Goal: Task Accomplishment & Management: Complete application form

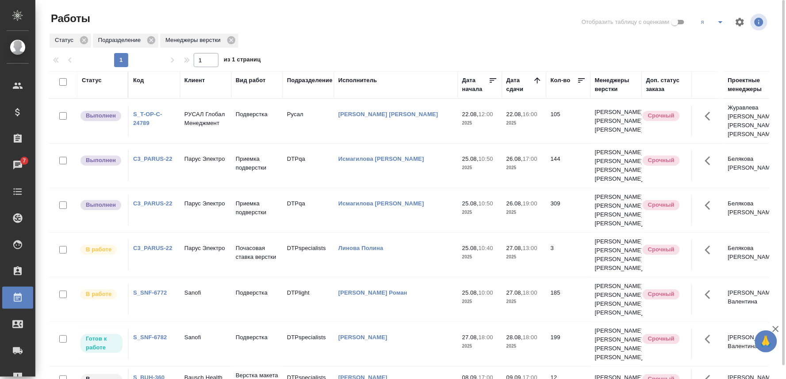
click at [143, 114] on link "S_T-OP-C-24789" at bounding box center [147, 118] width 29 height 15
click at [206, 112] on p "РУСАЛ Глобал Менеджмент" at bounding box center [205, 119] width 42 height 18
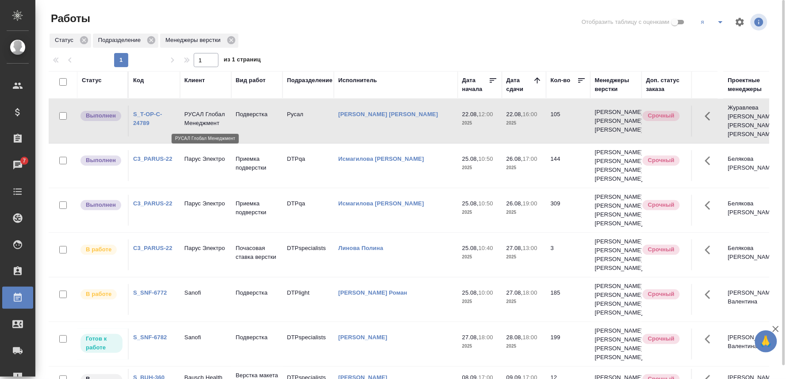
click at [205, 112] on p "РУСАЛ Глобал Менеджмент" at bounding box center [205, 119] width 42 height 18
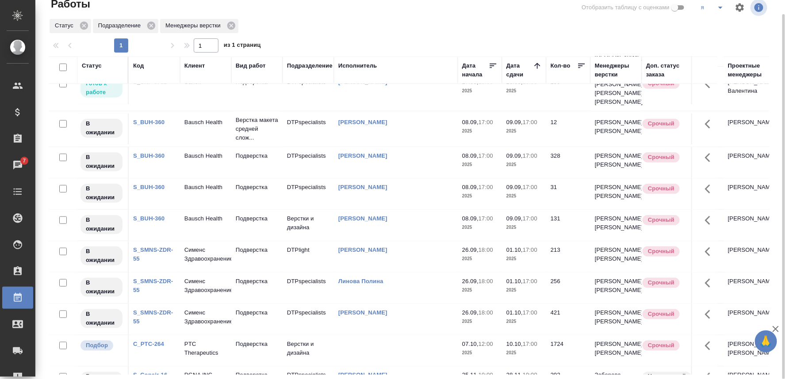
scroll to position [295, 0]
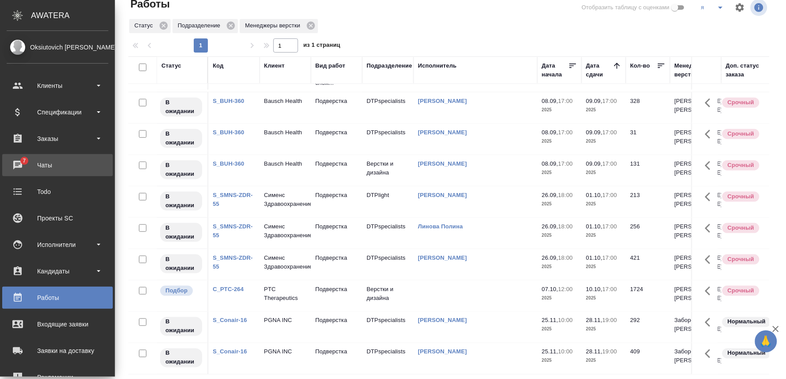
click at [16, 161] on div "Чаты" at bounding box center [58, 165] width 102 height 13
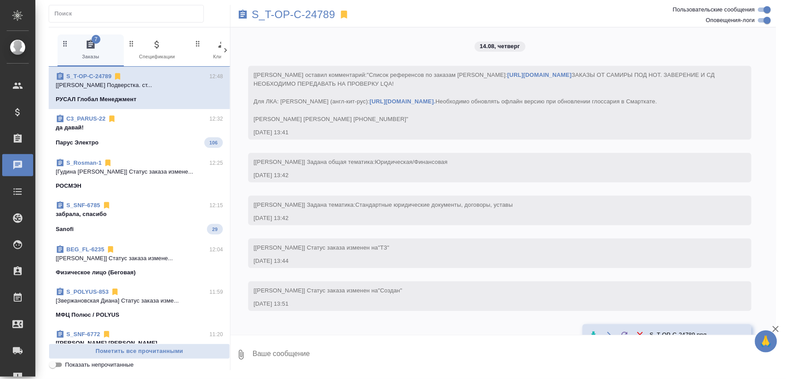
scroll to position [3395, 0]
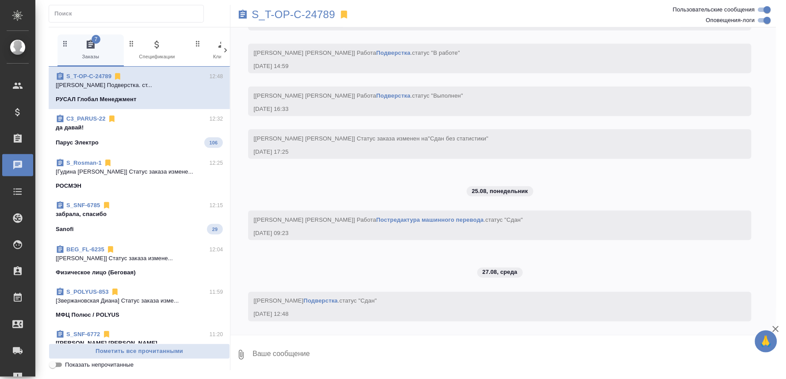
click at [170, 126] on p "да давай!" at bounding box center [139, 127] width 167 height 9
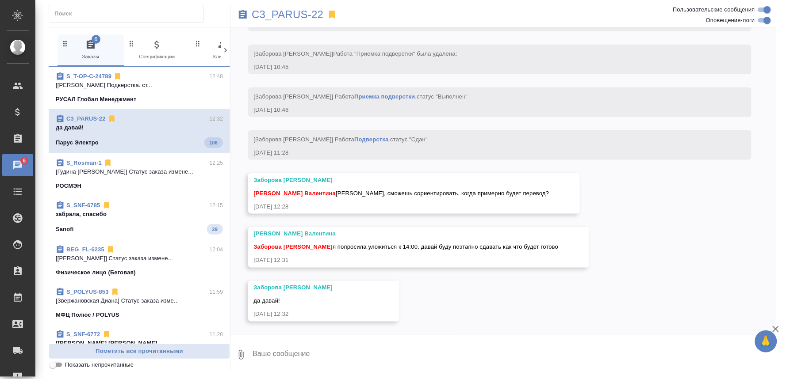
scroll to position [34381, 0]
click at [171, 223] on div "Sanofi 29" at bounding box center [139, 227] width 167 height 11
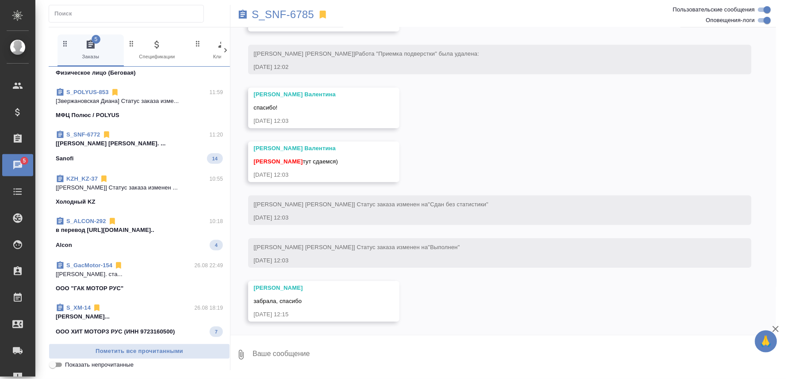
scroll to position [195, 0]
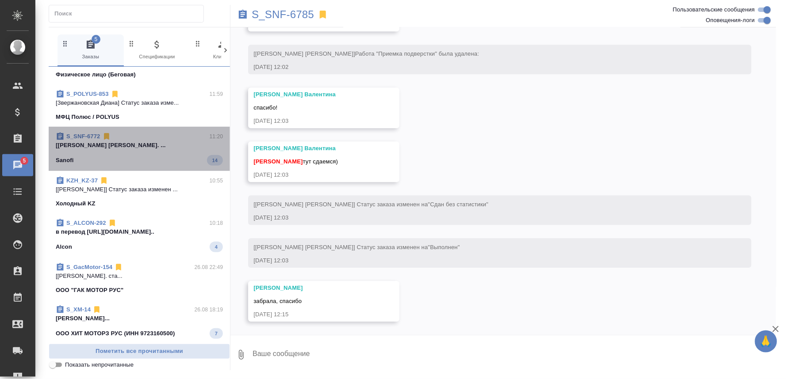
click at [157, 139] on div "S_SNF-6772 11:20" at bounding box center [139, 136] width 167 height 9
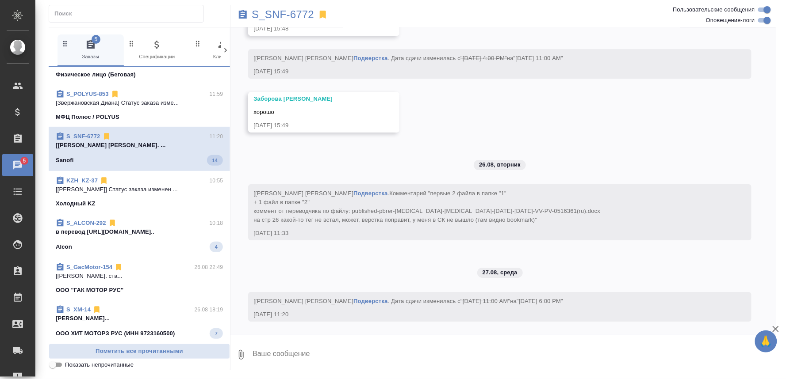
scroll to position [5025, 0]
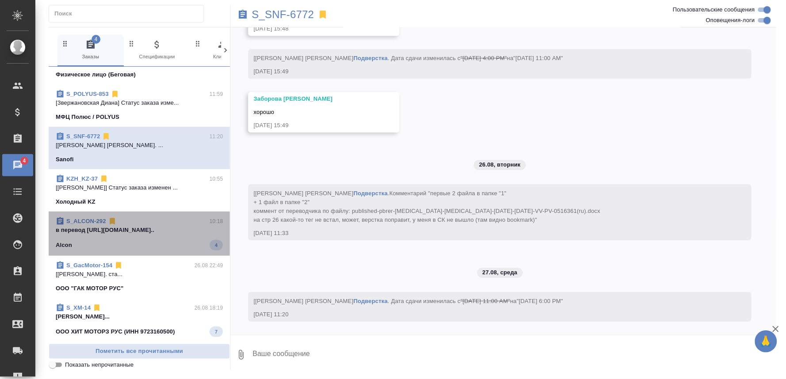
click at [172, 237] on span "S_ALCON-292 10:18 в перевод https://drive.awatera.com/apps... Alcon 4" at bounding box center [139, 234] width 167 height 34
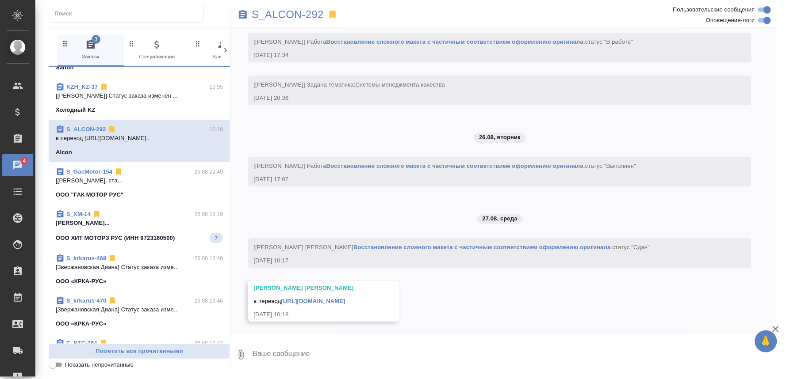
scroll to position [303, 0]
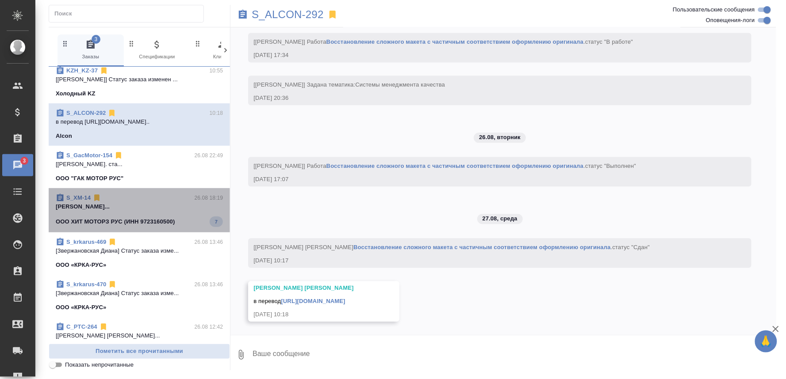
click at [146, 208] on p "Никифорова Валерия FYI..." at bounding box center [139, 207] width 167 height 9
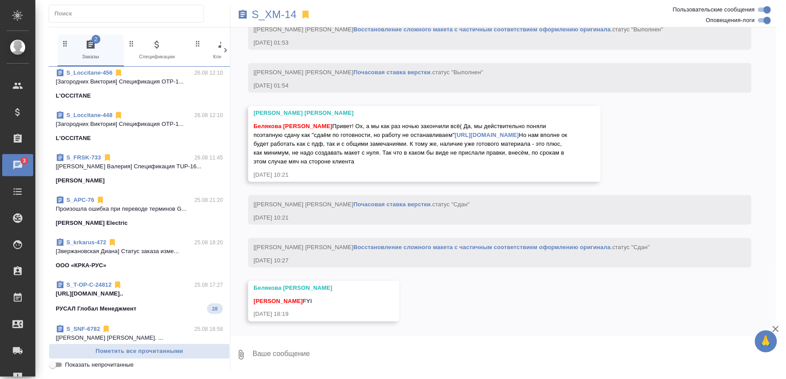
scroll to position [745, 0]
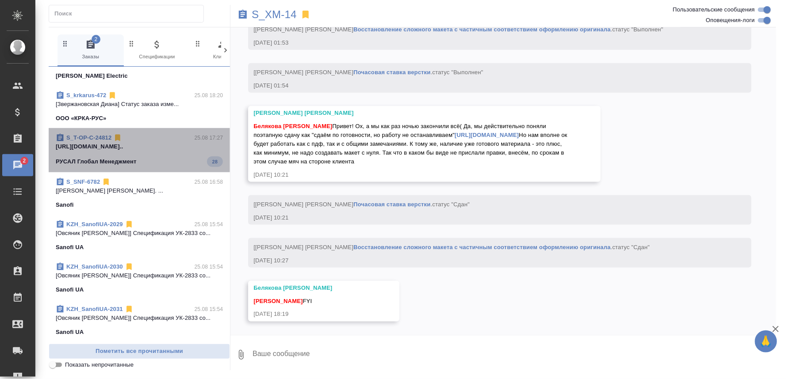
click at [161, 146] on p "https://drive.awatera.com/apps/files/fil..." at bounding box center [139, 146] width 167 height 9
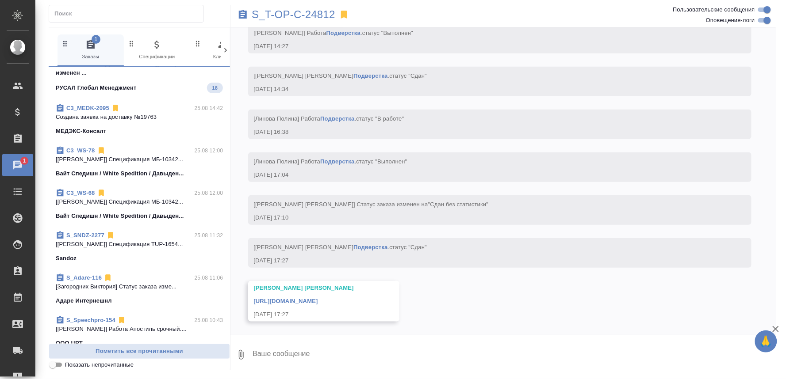
scroll to position [942, 0]
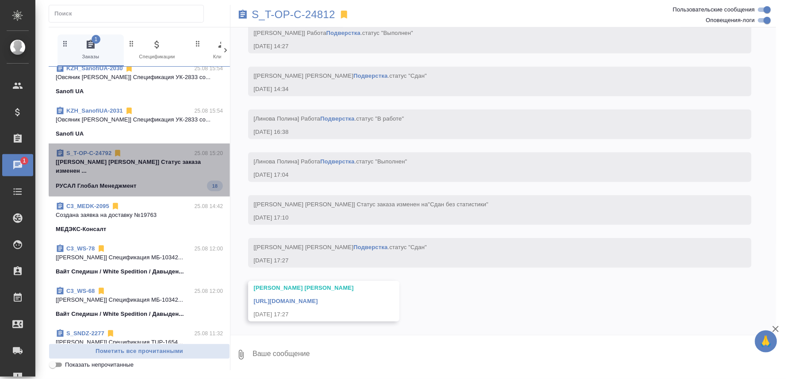
click at [164, 168] on span "S_T-OP-C-24792 25.08 15:20 [Авдеенко Кирилл] Статус заказа изменен ... РУСАЛ Гл…" at bounding box center [139, 170] width 167 height 42
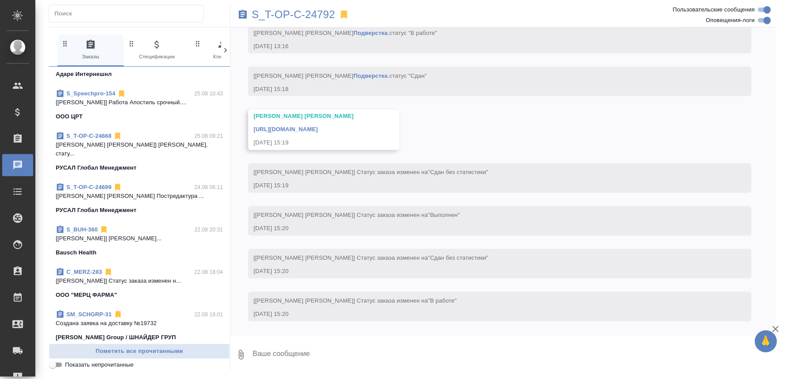
scroll to position [1068, 0]
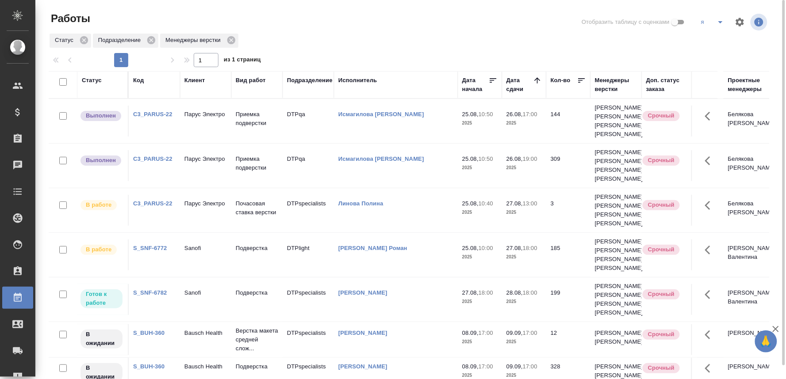
click at [253, 132] on td "Приемка подверстки" at bounding box center [256, 121] width 51 height 31
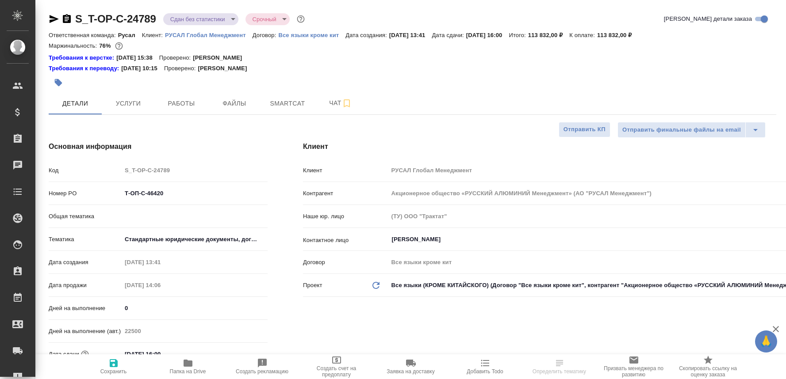
select select "RU"
click at [332, 96] on button "Чат" at bounding box center [340, 103] width 53 height 22
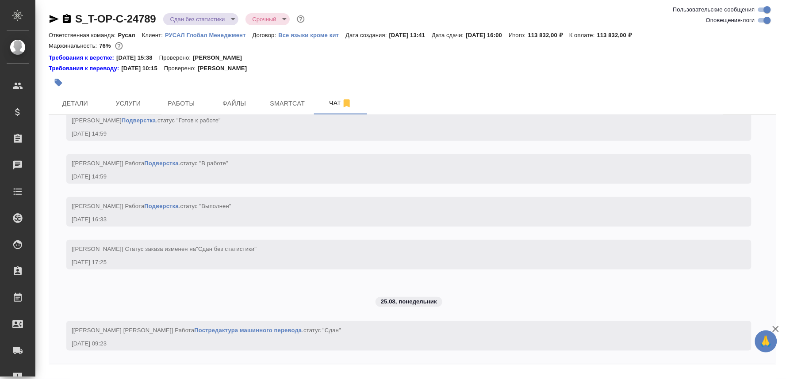
scroll to position [3353, 0]
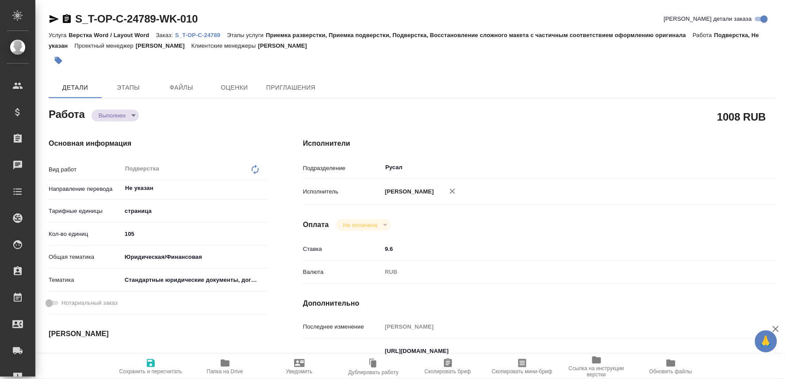
type textarea "x"
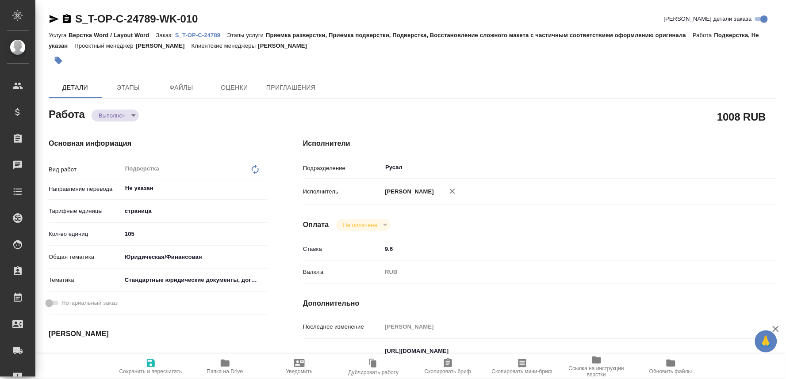
type textarea "x"
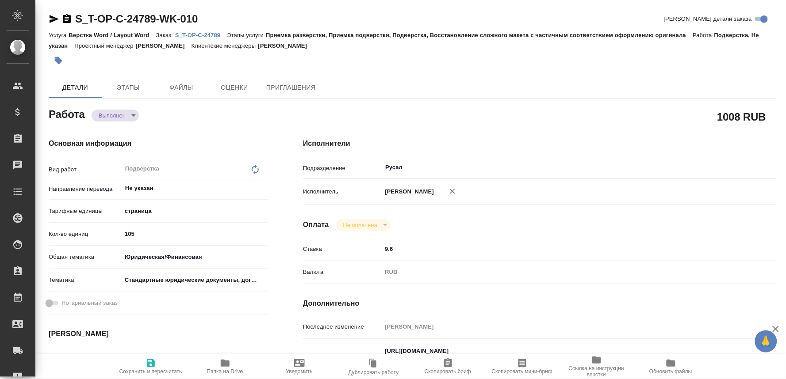
click at [113, 112] on body "🙏 .cls-1 fill:#fff; AWATERA Oksiutovich Irina Клиенты Спецификации Заказы Чаты …" at bounding box center [393, 189] width 786 height 379
type textarea "x"
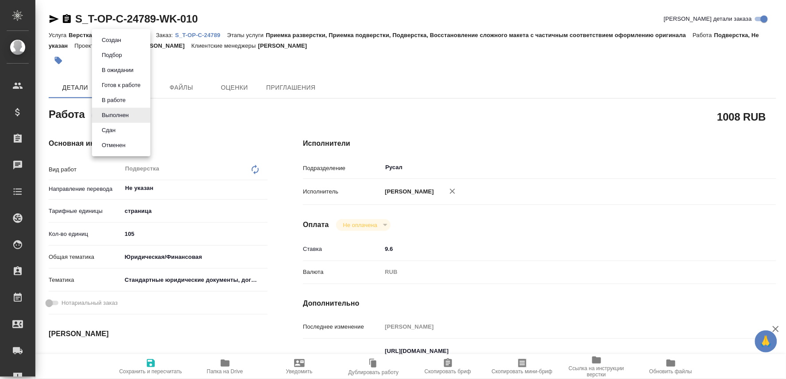
type textarea "x"
click at [107, 126] on button "Сдан" at bounding box center [108, 131] width 19 height 10
type textarea "x"
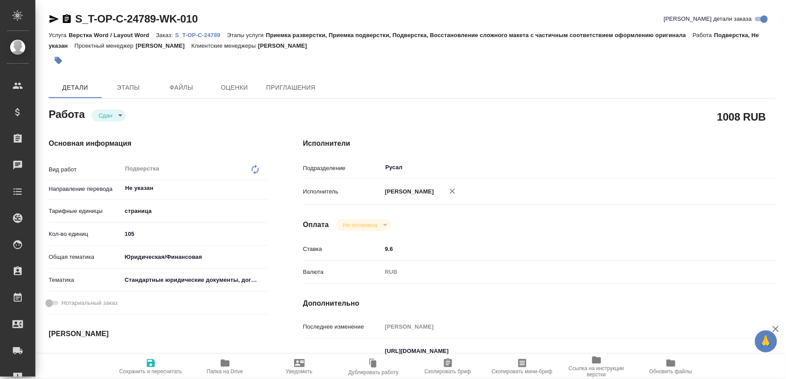
type textarea "x"
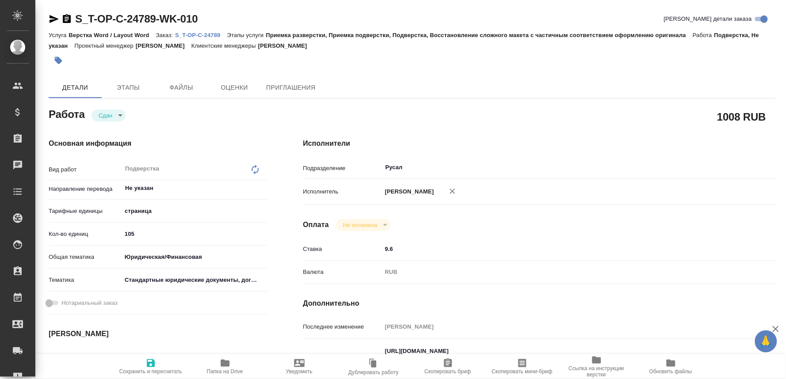
type textarea "x"
drag, startPoint x: 146, startPoint y: 377, endPoint x: 147, endPoint y: 364, distance: 12.8
click at [146, 375] on span "Сохранить и пересчитать" at bounding box center [150, 372] width 63 height 6
type textarea "x"
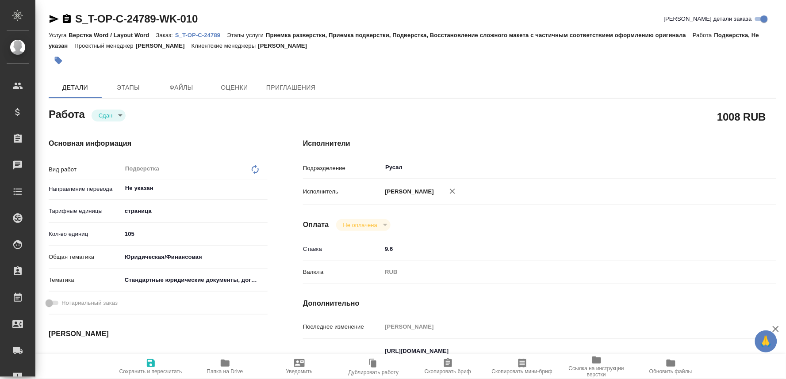
type textarea "x"
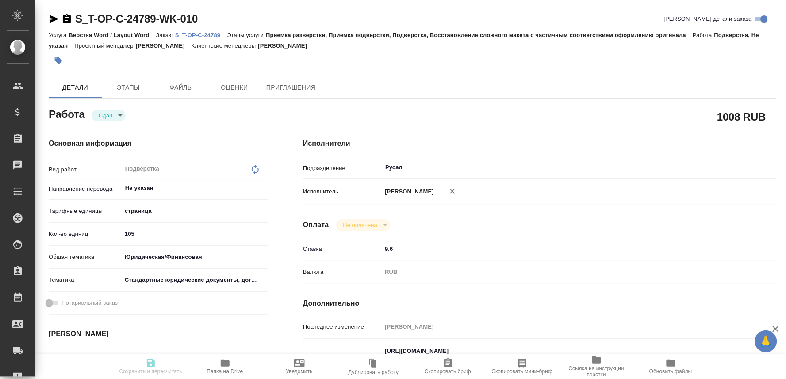
type textarea "x"
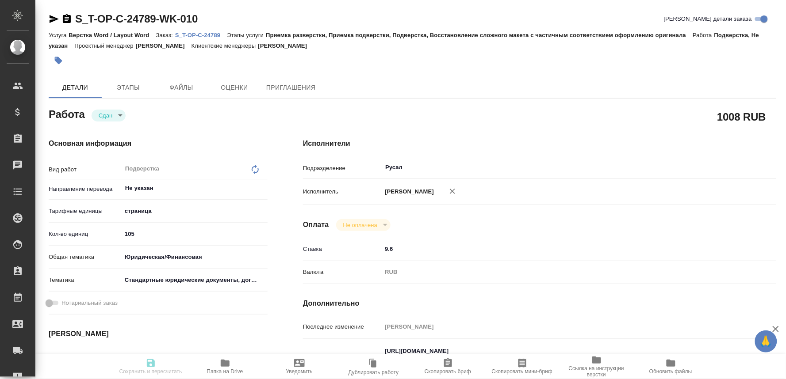
type textarea "x"
type input "closed"
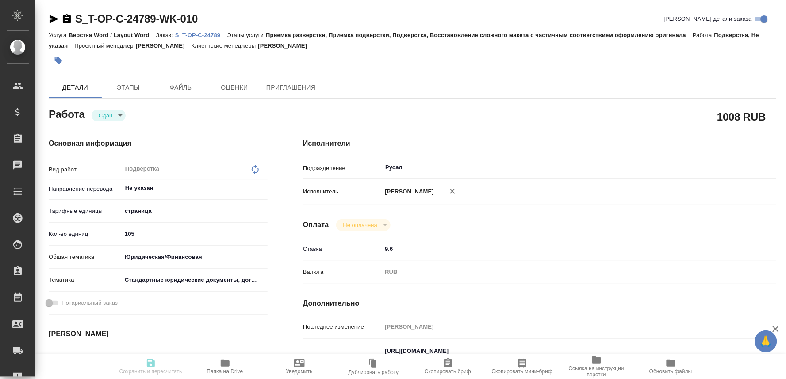
type textarea "Подверстка"
type textarea "x"
type input "Не указан"
type input "5a8b1489cc6b4906c91bfdb2"
type input "105"
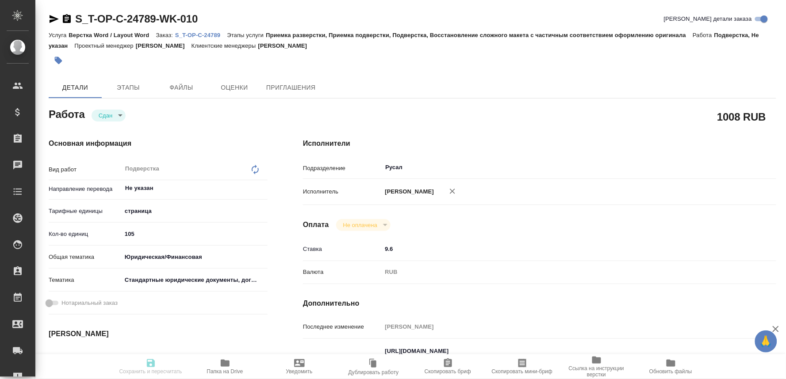
type input "yr-fn"
type input "5f647205b73bc97568ca66bf"
type input "22.08.2025 12:00"
type input "22.08.2025 14:59"
type input "22.08.2025 16:00"
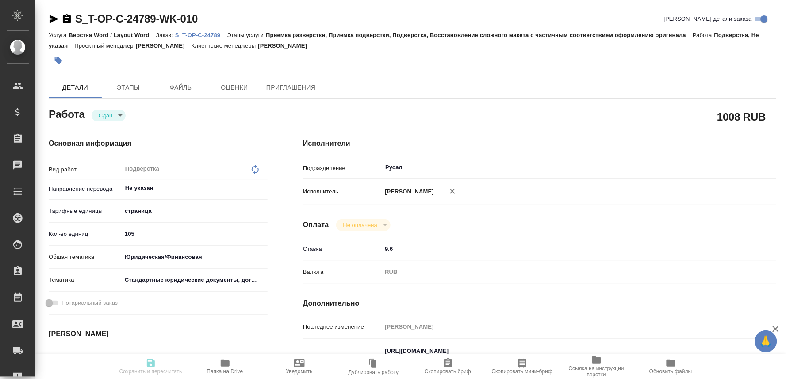
type input "22.08.2025 16:33"
type input "22.08.2025 16:00"
type input "Русал"
type input "notPayed"
type input "9.6"
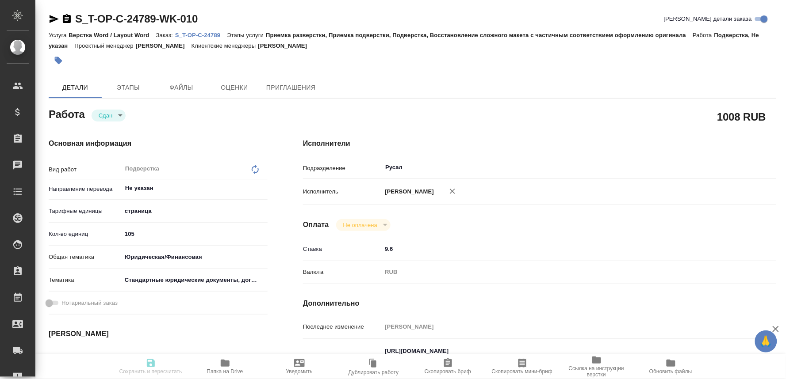
type input "RUB"
type input "Оксютович Ирина"
type textarea "https://drive.awatera.com/apps/files/files?dir=/Shares/%D0%A2-%D0%9E%D0%9F-%D0%…"
type textarea "x"
type textarea "/Clients/Т-ОП-С_Русал Глобал Менеджмент/Orders/S_T-OP-C-24789/DTP/S_T-OP-C-2478…"
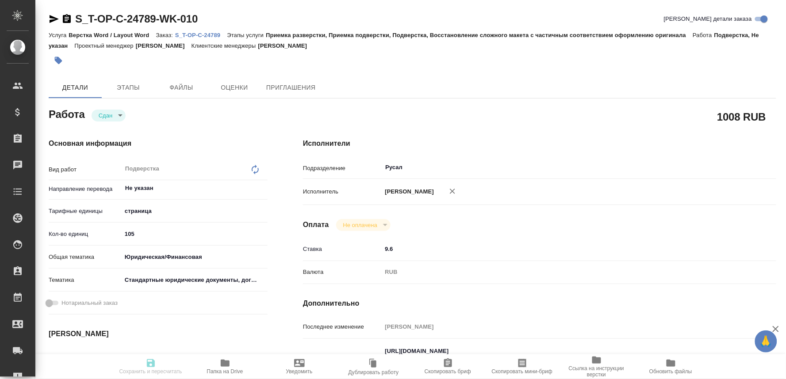
type textarea "x"
type input "S_T-OP-C-24789"
type input "Т-ОП-С-46420"
type input "Верстка Word / Layout Word"
type input "Приемка разверстки, Приемка подверстки, Подверстка, Восстановление сложного мак…"
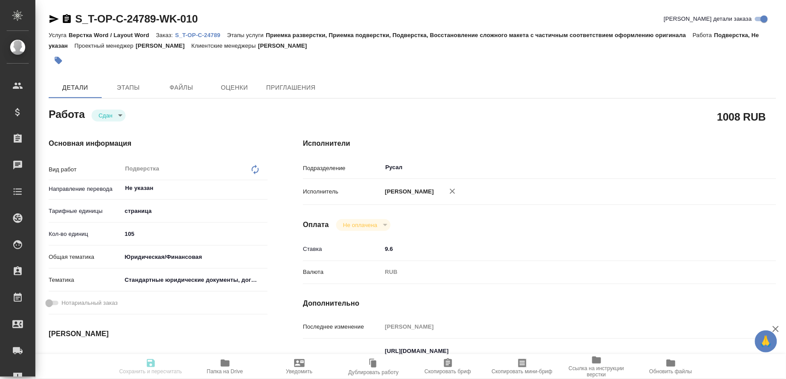
type input "Горленко Юлия"
type input "Оксютович Ирина, Малофеева Екатерина"
type input "/Clients/Т-ОП-С_Русал Глобал Менеджмент/Orders/S_T-OP-C-24789"
type textarea "x"
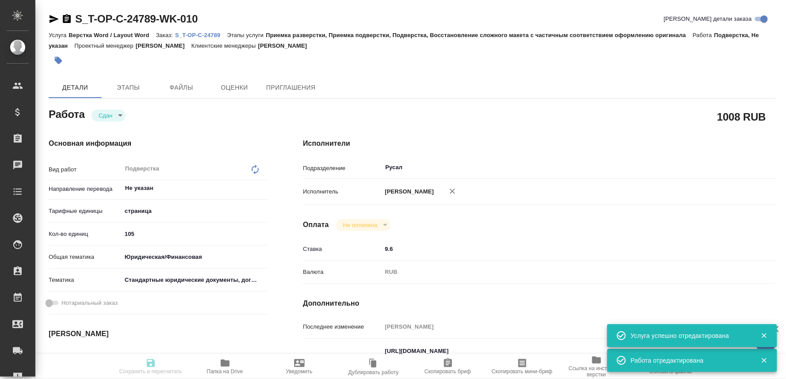
type textarea "x"
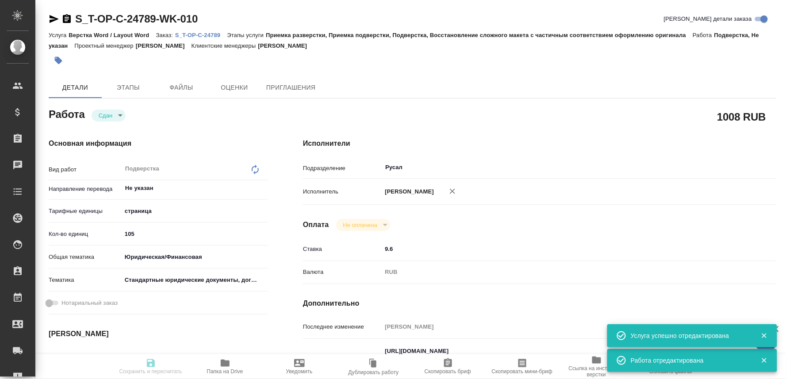
type textarea "x"
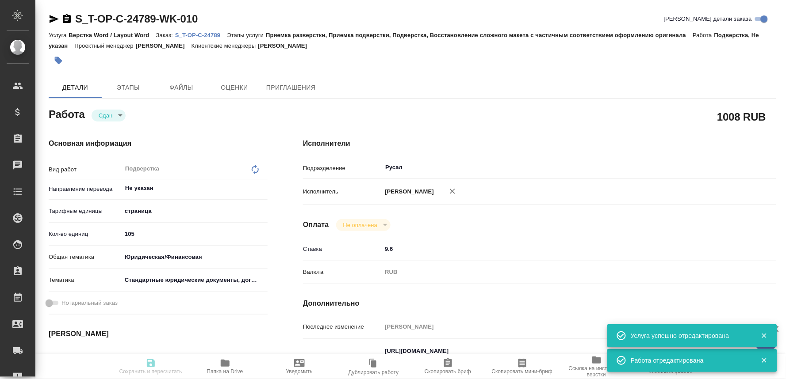
type textarea "x"
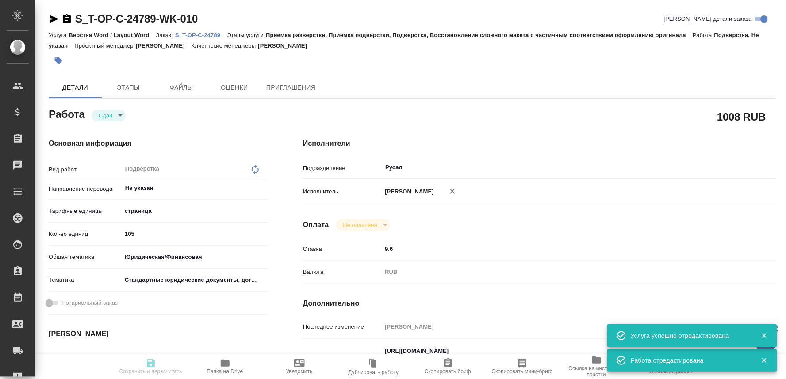
type input "closed"
type textarea "Подверстка"
type textarea "x"
type input "Не указан"
type input "5a8b1489cc6b4906c91bfdb2"
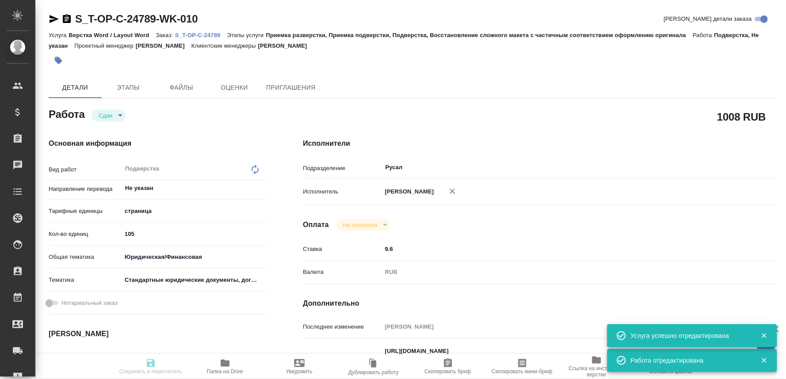
type input "105"
type input "yr-fn"
type input "5f647205b73bc97568ca66bf"
type input "22.08.2025 12:00"
type input "22.08.2025 14:59"
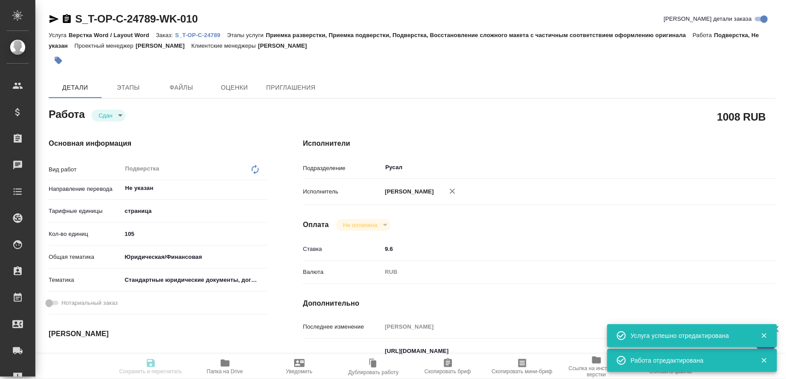
type input "22.08.2025 16:00"
type input "22.08.2025 16:33"
type input "22.08.2025 16:00"
type input "Русал"
type input "notPayed"
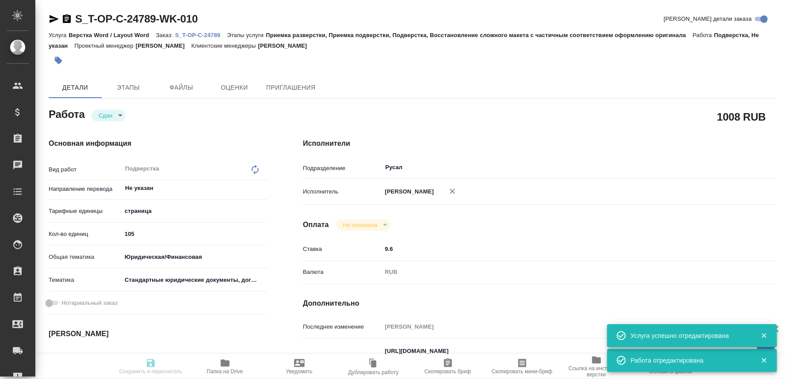
type input "9.6"
type input "RUB"
type input "Оксютович Ирина"
type textarea "https://drive.awatera.com/apps/files/files?dir=/Shares/%D0%A2-%D0%9E%D0%9F-%D0%…"
type textarea "x"
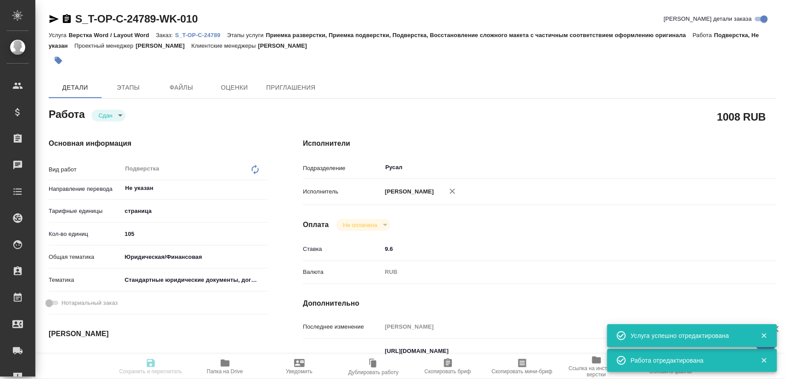
type textarea "/Clients/Т-ОП-С_Русал Глобал Менеджмент/Orders/S_T-OP-C-24789/DTP/S_T-OP-C-2478…"
type textarea "x"
type input "S_T-OP-C-24789"
type input "Т-ОП-С-46420"
type input "Верстка Word / Layout Word"
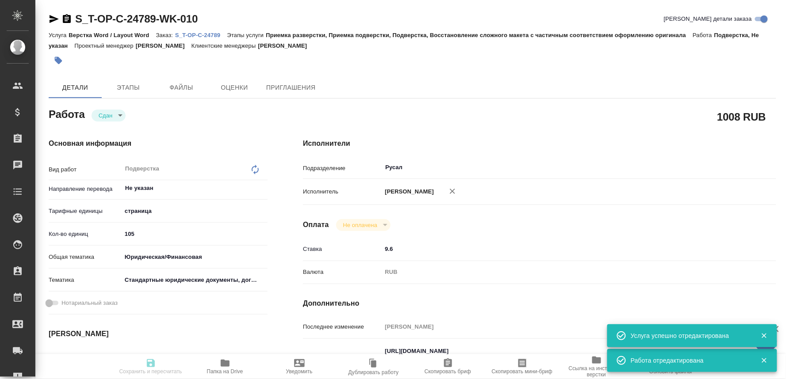
type input "Приемка разверстки, Приемка подверстки, Подверстка, Восстановление сложного мак…"
type input "Горленко Юлия"
type input "Оксютович Ирина, Малофеева Екатерина"
type input "/Clients/Т-ОП-С_Русал Глобал Менеджмент/Orders/S_T-OP-C-24789"
type textarea "x"
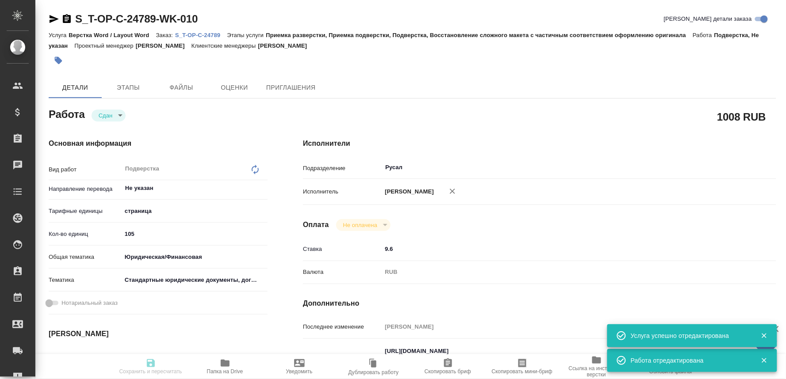
type textarea "x"
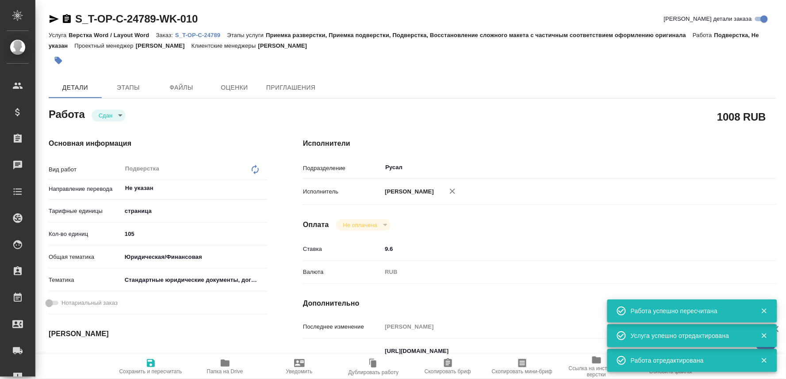
type textarea "x"
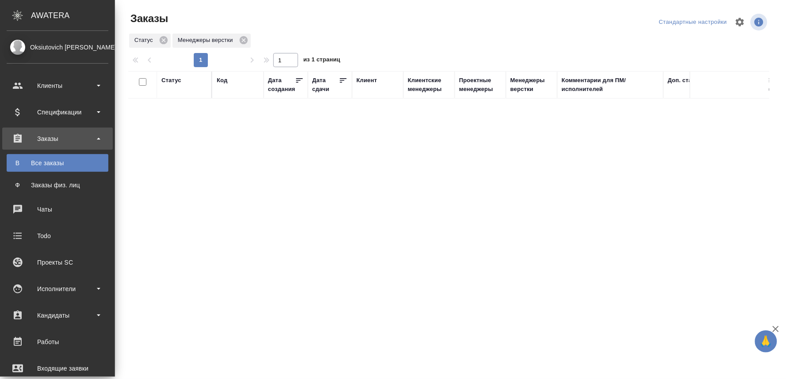
click at [15, 13] on icon ".cls-1 fill:#fff;" at bounding box center [17, 15] width 15 height 11
click at [60, 43] on div "Oksiutovich [PERSON_NAME]" at bounding box center [58, 47] width 102 height 10
